Goal: Understand process/instructions: Learn how to perform a task or action

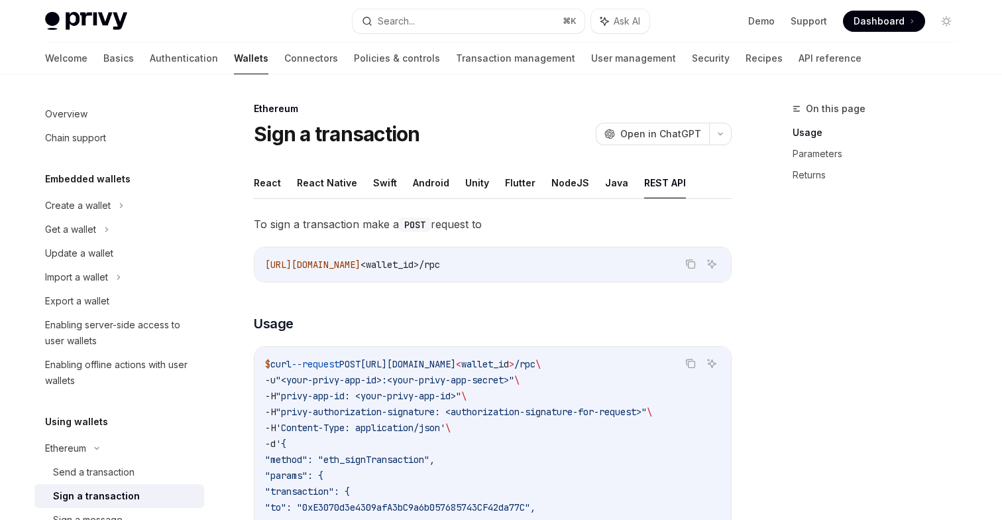
click at [384, 501] on span ""to": "0xE3070d3e4309afA3bC9a6b057685743CF42da77C"," at bounding box center [400, 507] width 270 height 12
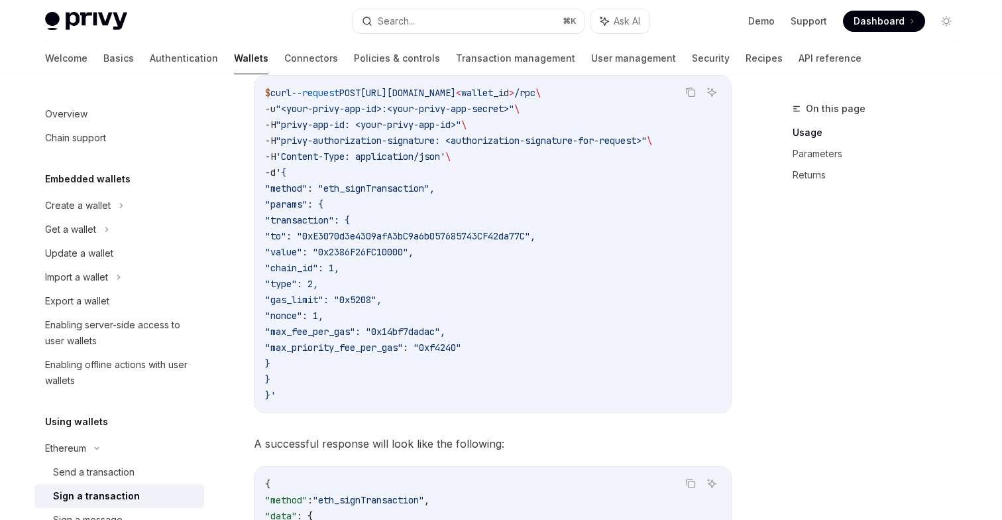
scroll to position [241, 0]
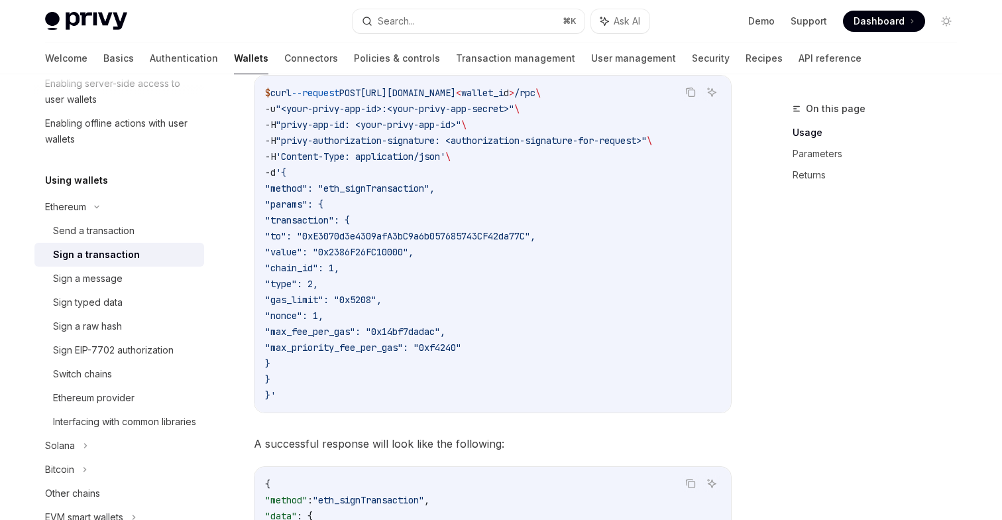
click at [384, 235] on span ""to": "0xE3070d3e4309afA3bC9a6b057685743CF42da77C"," at bounding box center [400, 236] width 270 height 12
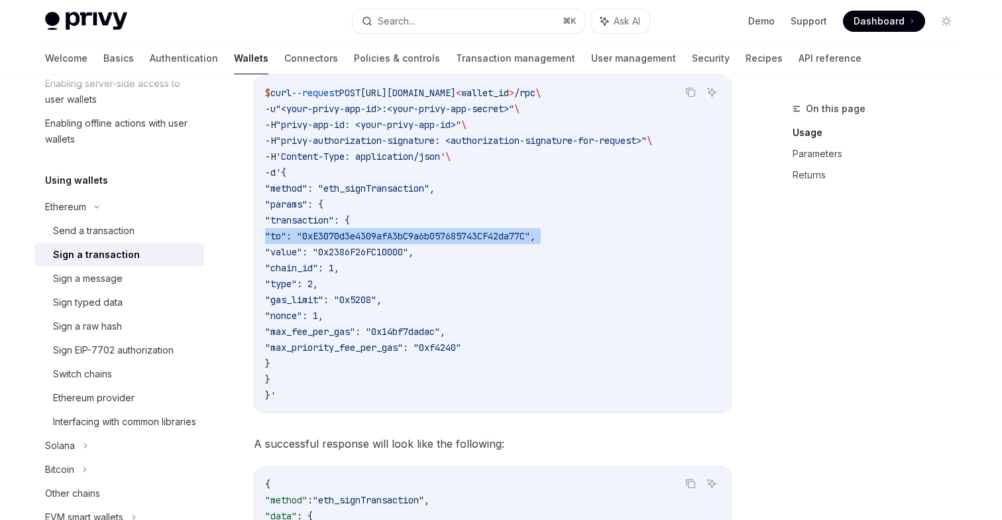
click at [318, 288] on span ""type": 2," at bounding box center [291, 284] width 53 height 12
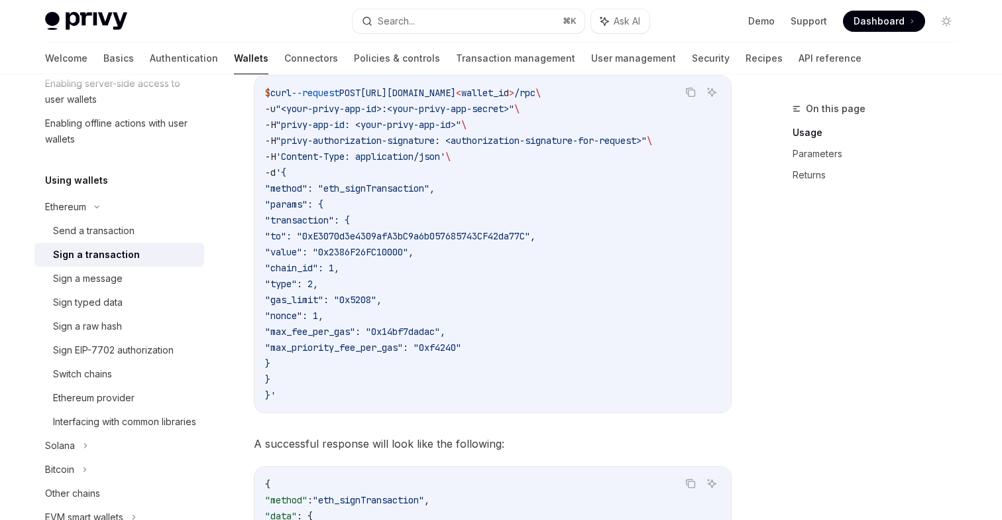
click at [318, 288] on span ""type": 2," at bounding box center [291, 284] width 53 height 12
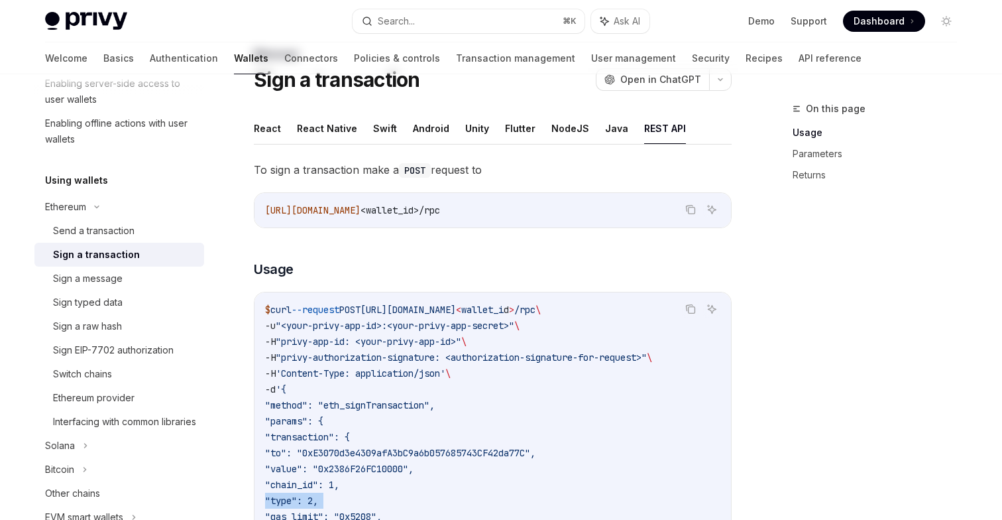
scroll to position [0, 0]
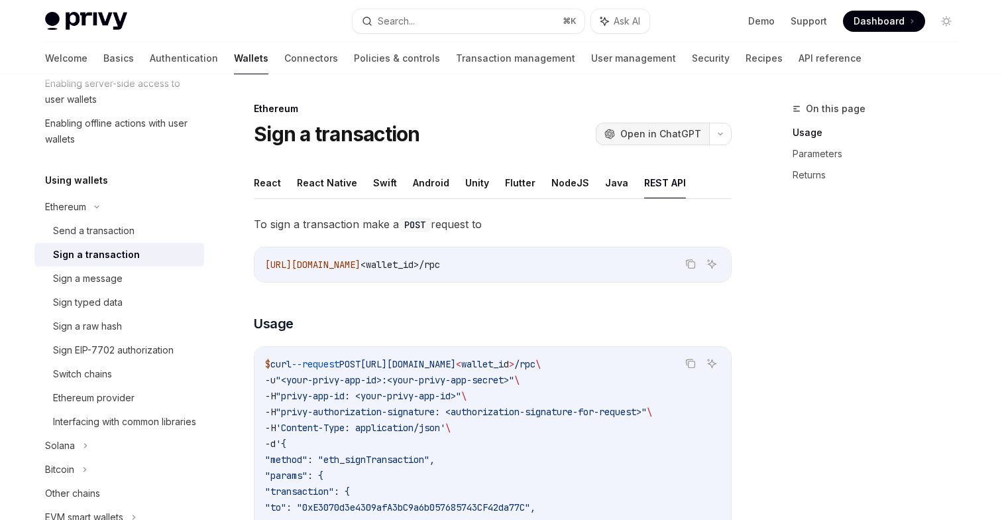
click at [673, 135] on span "Open in ChatGPT" at bounding box center [660, 133] width 81 height 13
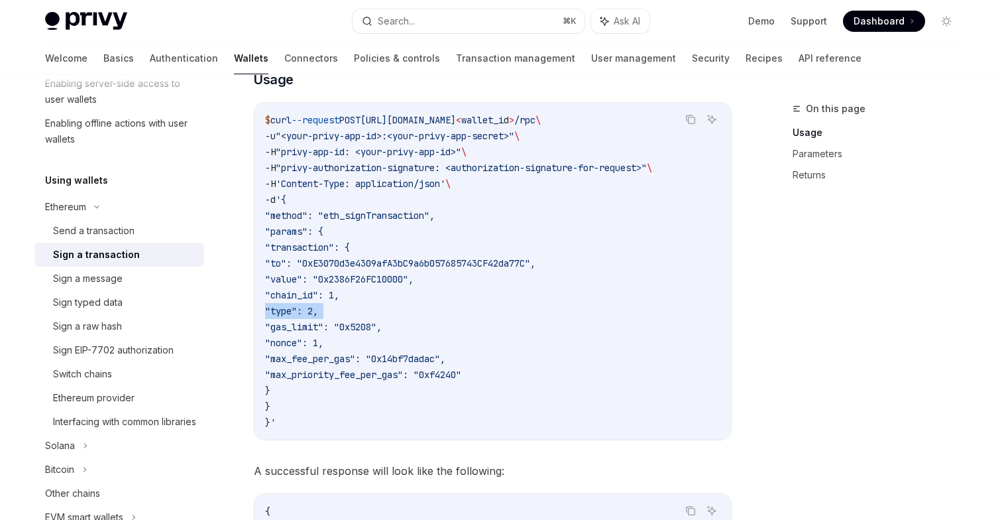
scroll to position [224, 0]
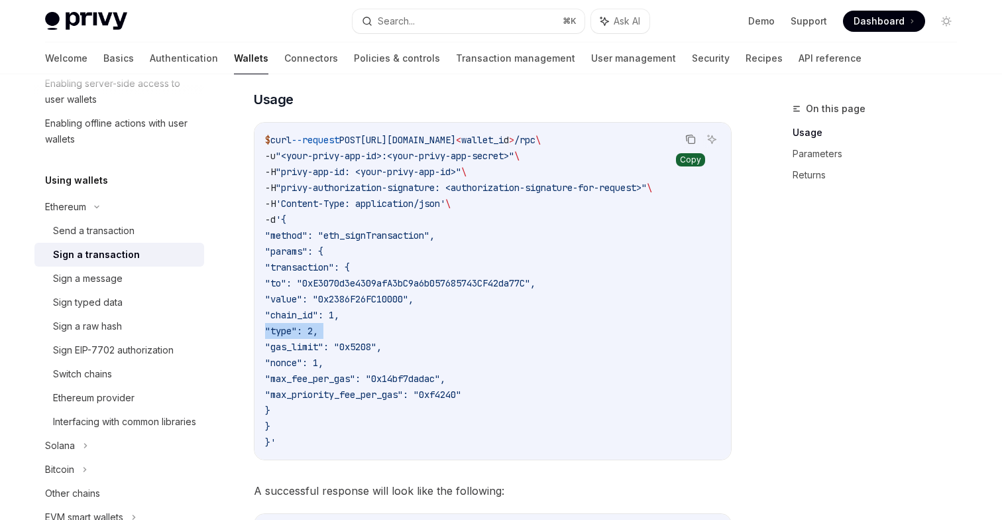
click at [694, 138] on icon "Copy the contents from the code block" at bounding box center [690, 139] width 11 height 11
